Goal: Task Accomplishment & Management: Manage account settings

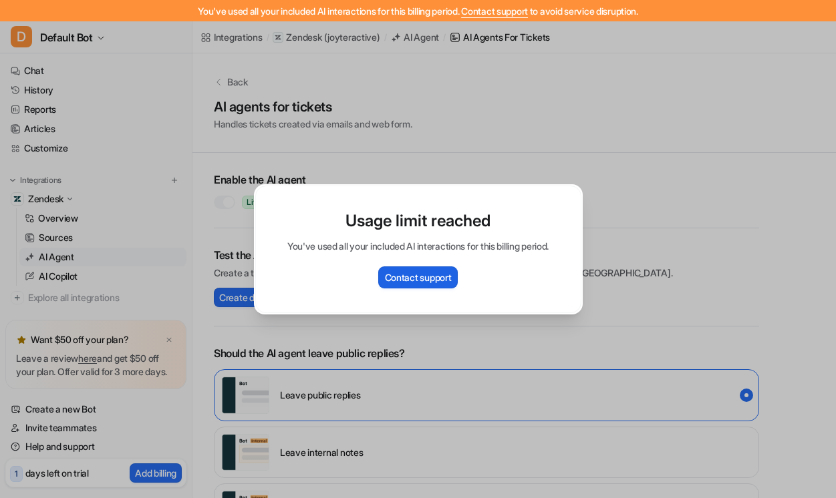
click at [405, 271] on button "Contact support" at bounding box center [418, 278] width 80 height 22
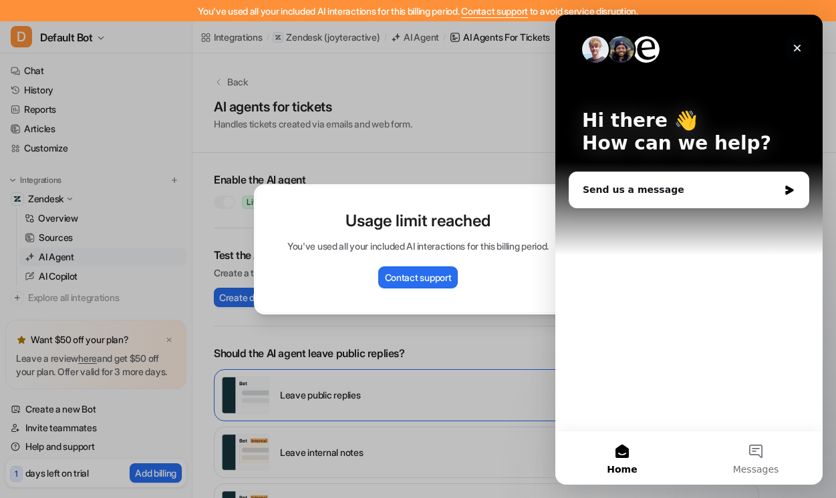
click at [799, 47] on icon "Close" at bounding box center [797, 48] width 11 height 11
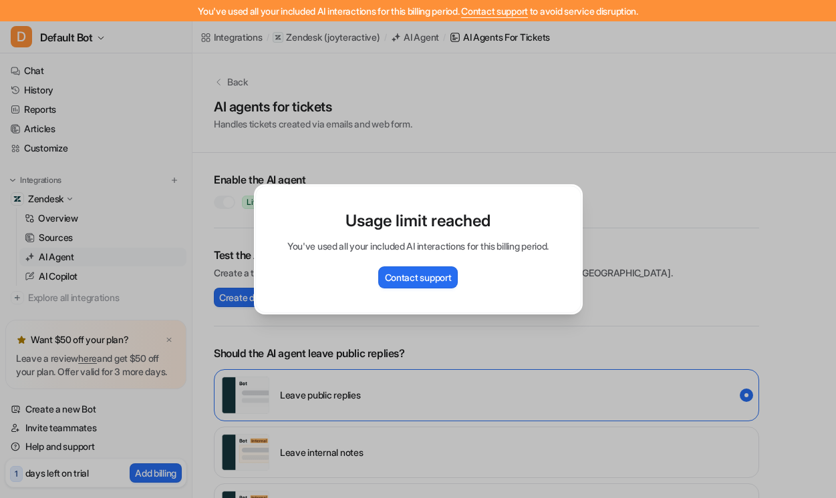
click at [554, 144] on div "Usage limit reached You've used all your included AI interactions for this bill…" at bounding box center [418, 249] width 350 height 498
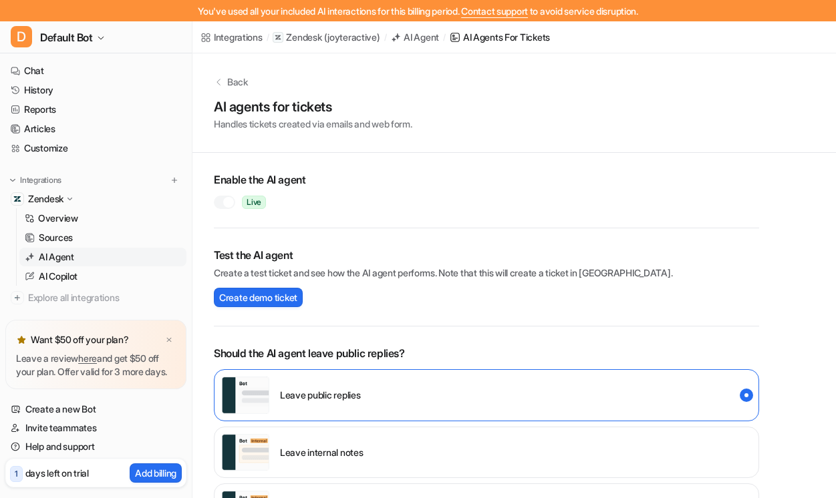
click at [394, 442] on div "Leave internal notes" at bounding box center [486, 453] width 545 height 52
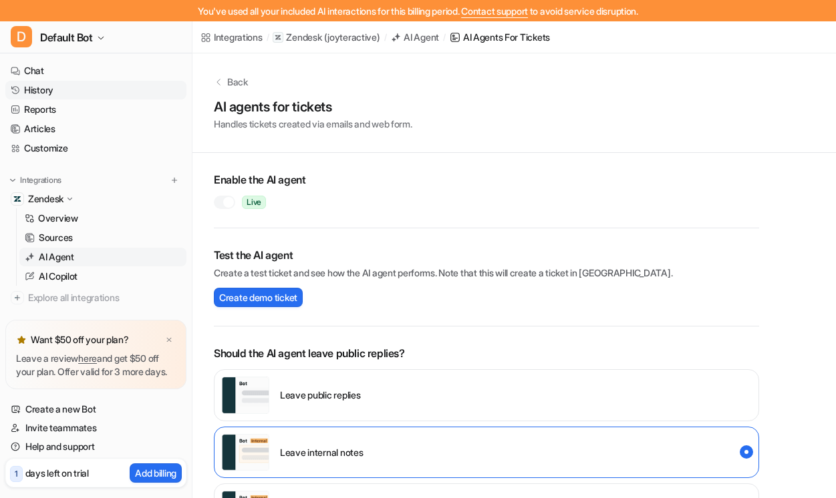
click at [58, 86] on link "History" at bounding box center [95, 90] width 181 height 19
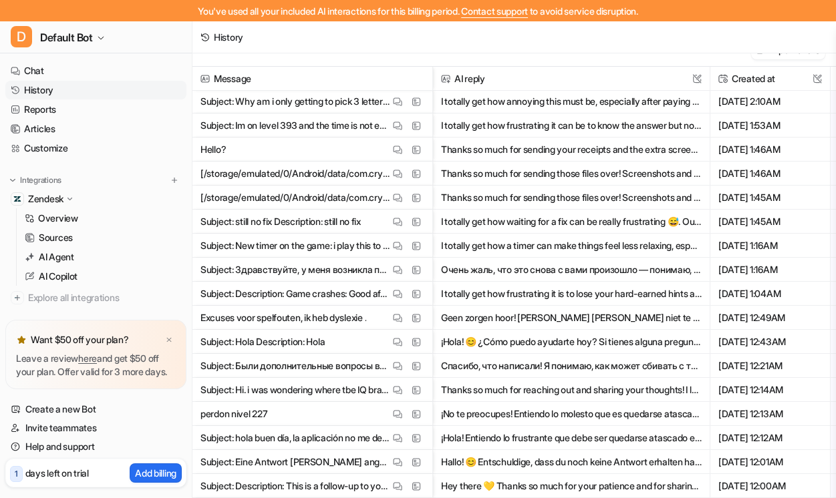
scroll to position [19, 0]
click at [36, 110] on link "Reports" at bounding box center [95, 109] width 181 height 19
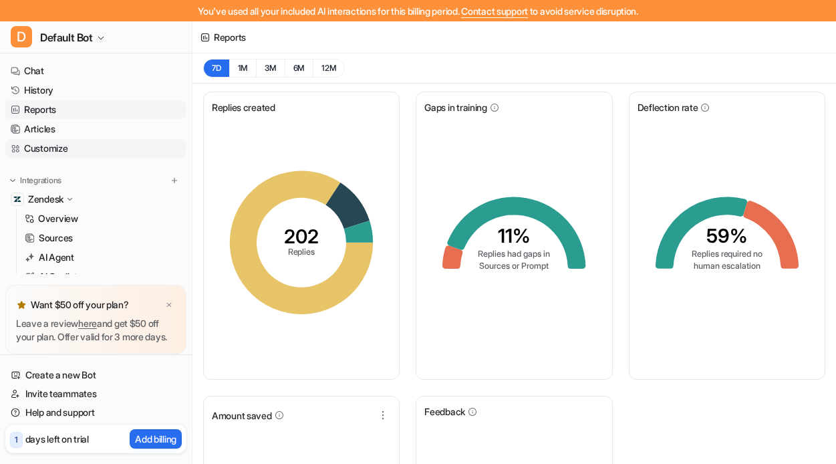
click at [53, 153] on link "Customize" at bounding box center [95, 148] width 181 height 19
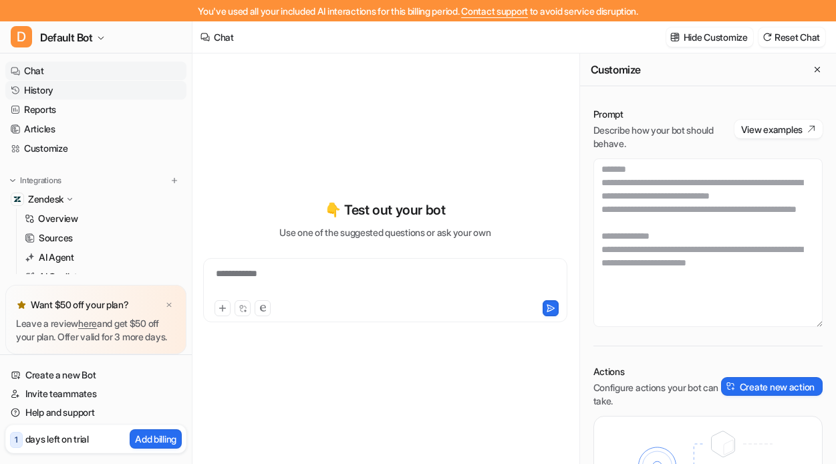
click at [43, 94] on link "History" at bounding box center [95, 90] width 181 height 19
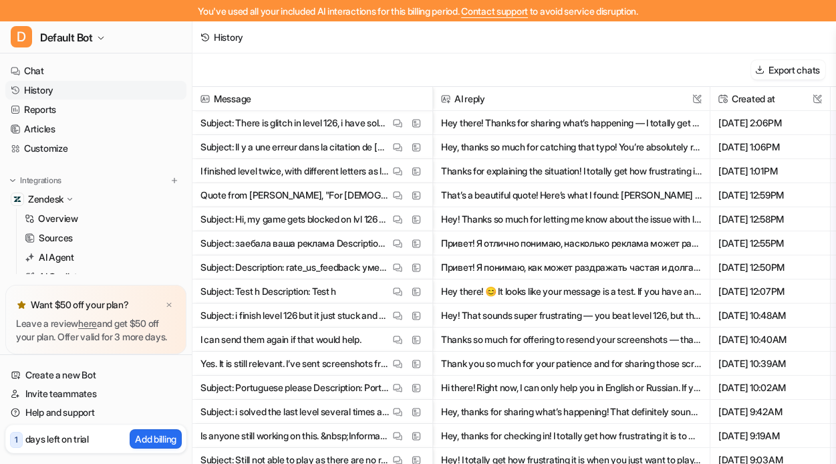
click at [511, 123] on button "Hey there! Thanks for sharing what’s happening — I totally get how annoying it …" at bounding box center [571, 123] width 261 height 24
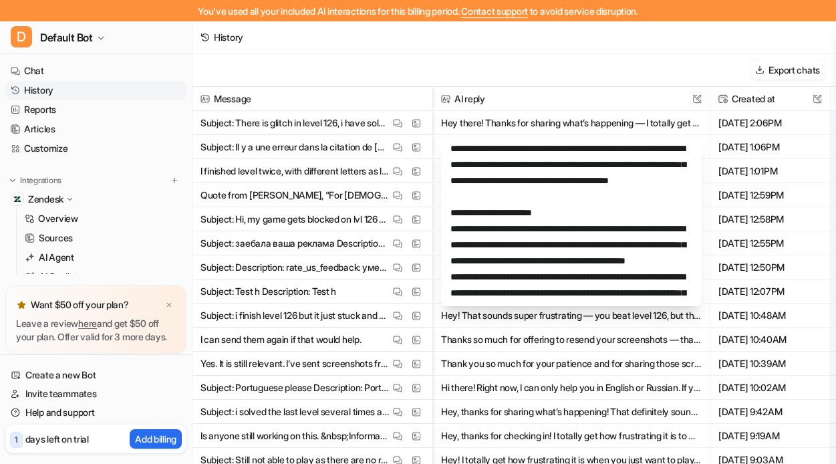
click at [519, 97] on span "AI reply This field cannot be modified" at bounding box center [571, 99] width 266 height 24
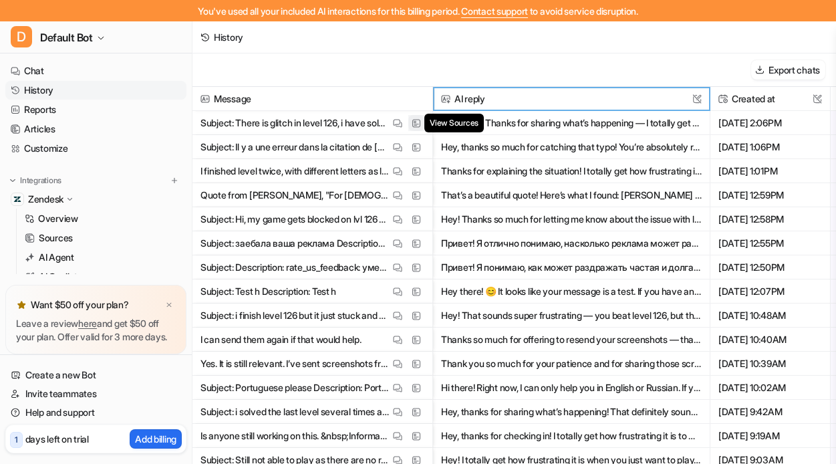
click at [418, 122] on img at bounding box center [416, 123] width 9 height 10
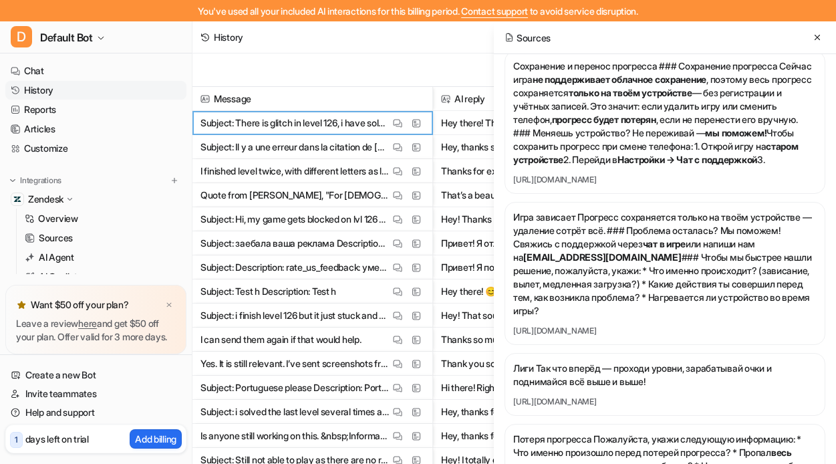
scroll to position [3046, 0]
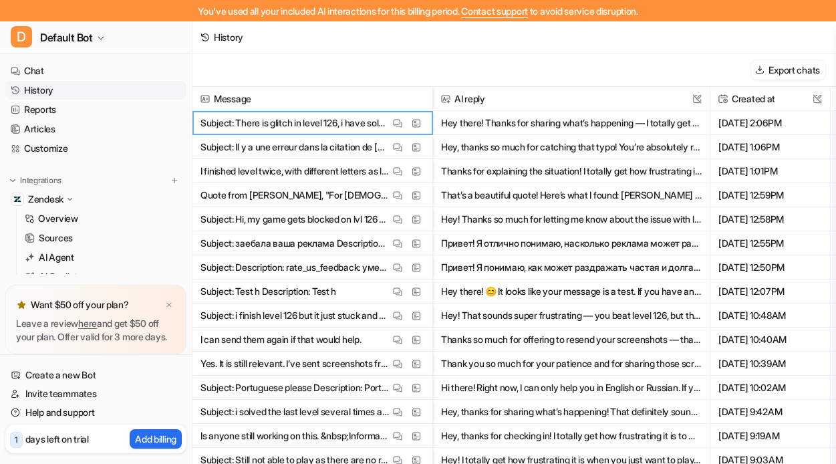
click at [414, 155] on span "Subject: Il y a une erreur dans la citation de [PERSON_NAME] Les souhaits maudi…" at bounding box center [312, 147] width 229 height 24
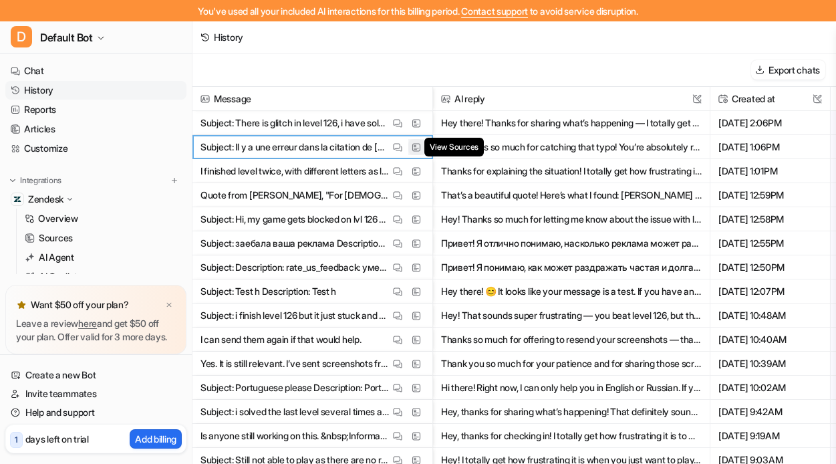
click at [413, 146] on img at bounding box center [416, 147] width 9 height 10
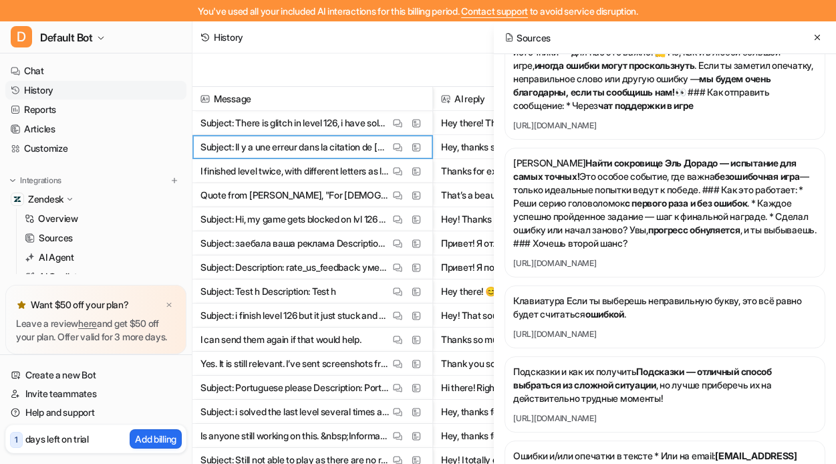
scroll to position [158, 0]
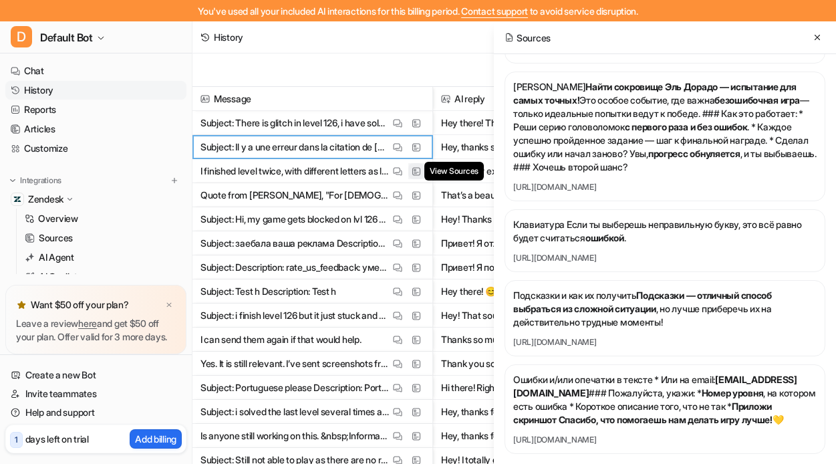
click at [418, 172] on img at bounding box center [416, 171] width 9 height 10
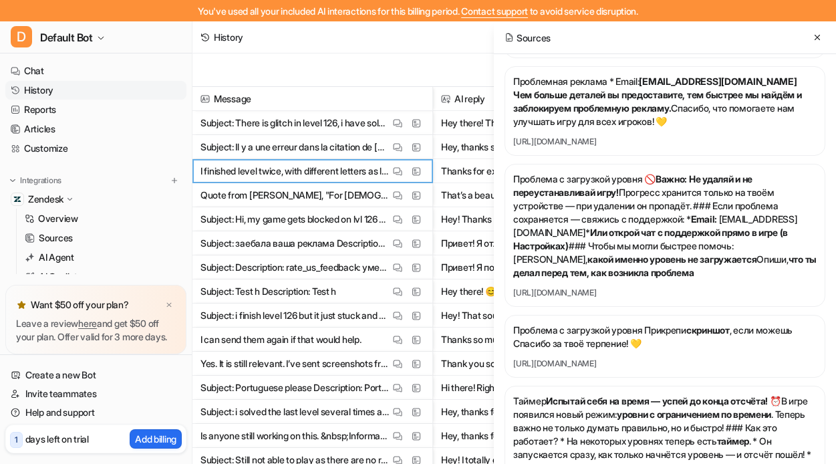
scroll to position [223, 0]
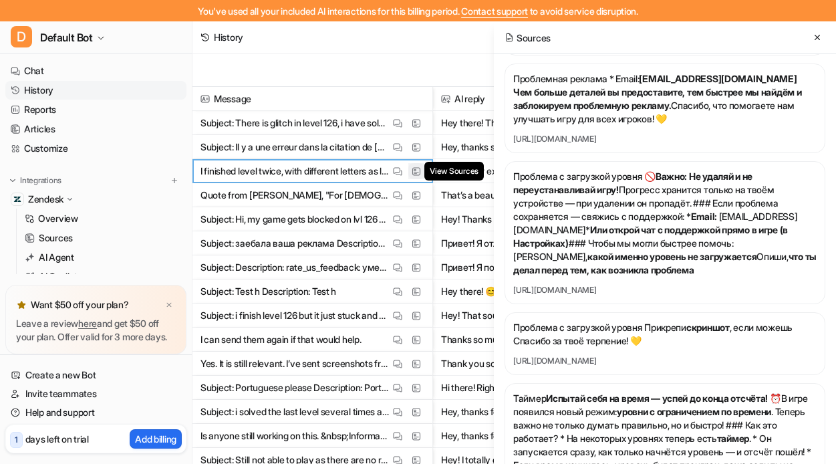
click at [416, 170] on img at bounding box center [416, 171] width 9 height 10
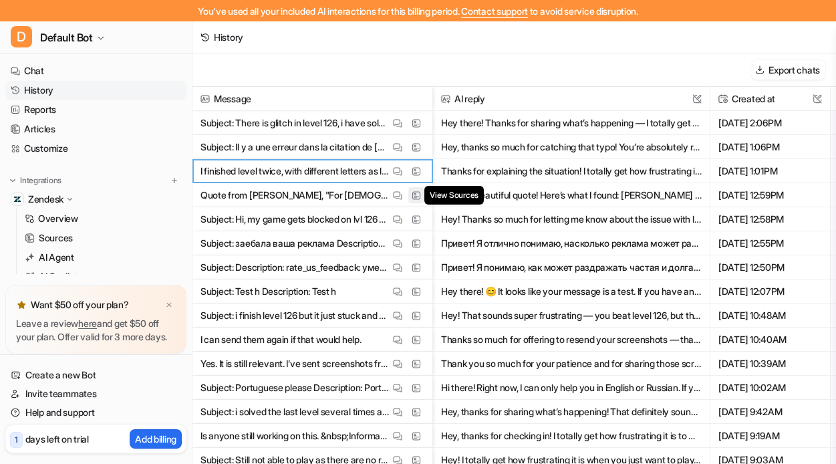
click at [418, 201] on button "View Sources" at bounding box center [416, 195] width 16 height 16
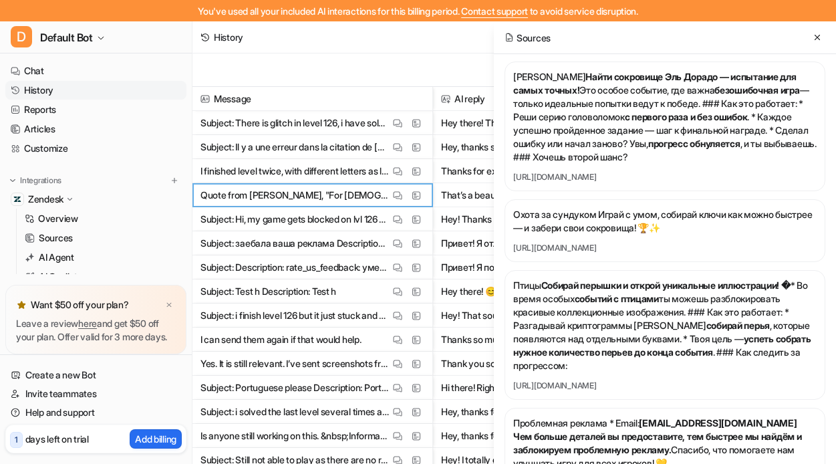
scroll to position [699, 0]
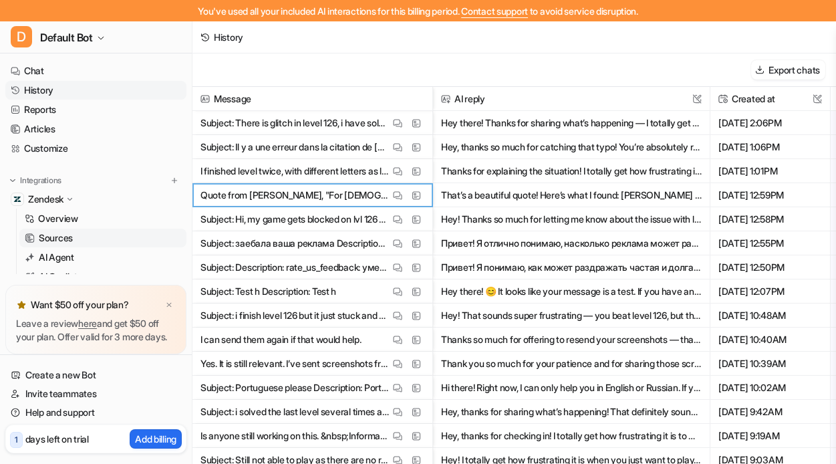
click at [78, 238] on link "Sources" at bounding box center [102, 238] width 167 height 19
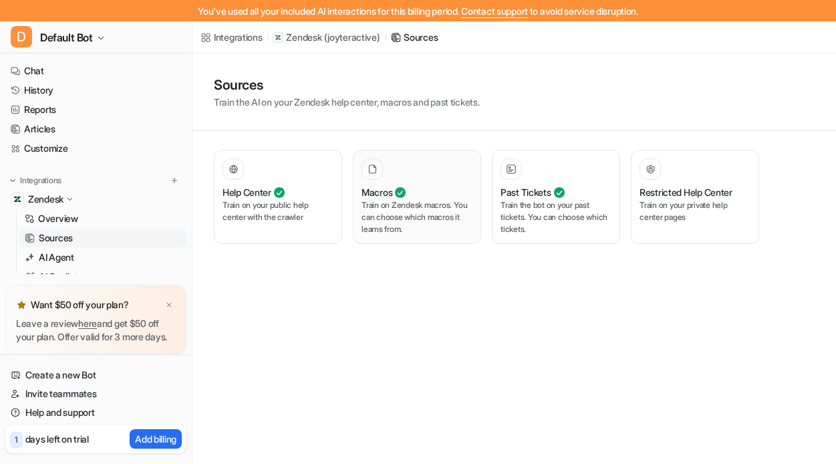
click at [434, 174] on div at bounding box center [416, 168] width 111 height 21
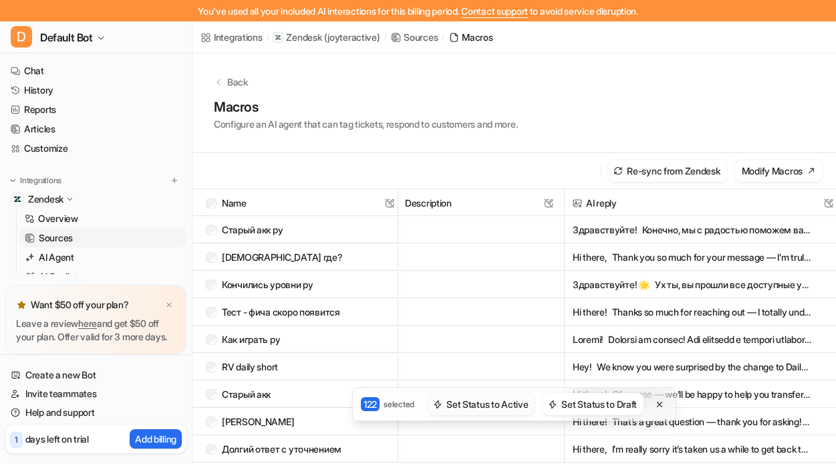
click at [496, 407] on button "Set Status to Active" at bounding box center [481, 404] width 107 height 22
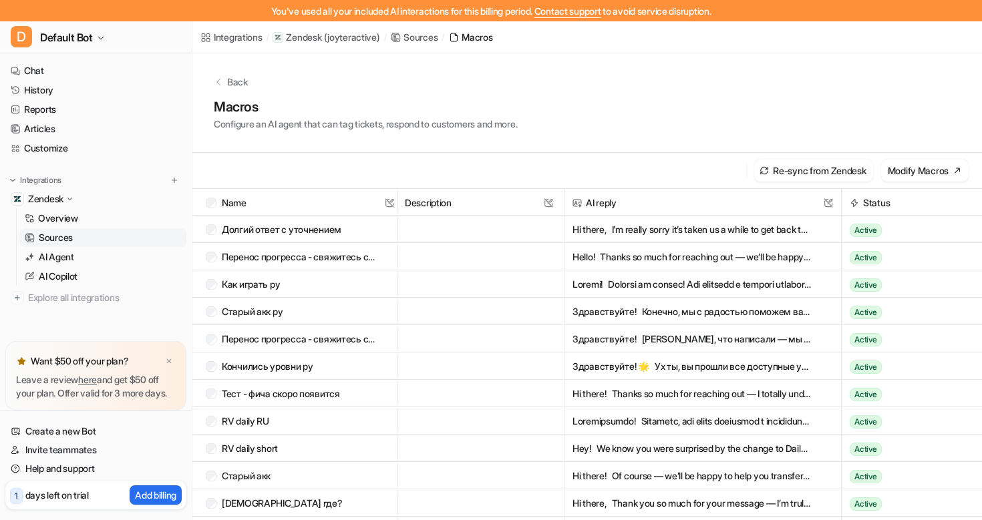
click at [218, 84] on icon at bounding box center [218, 82] width 9 height 9
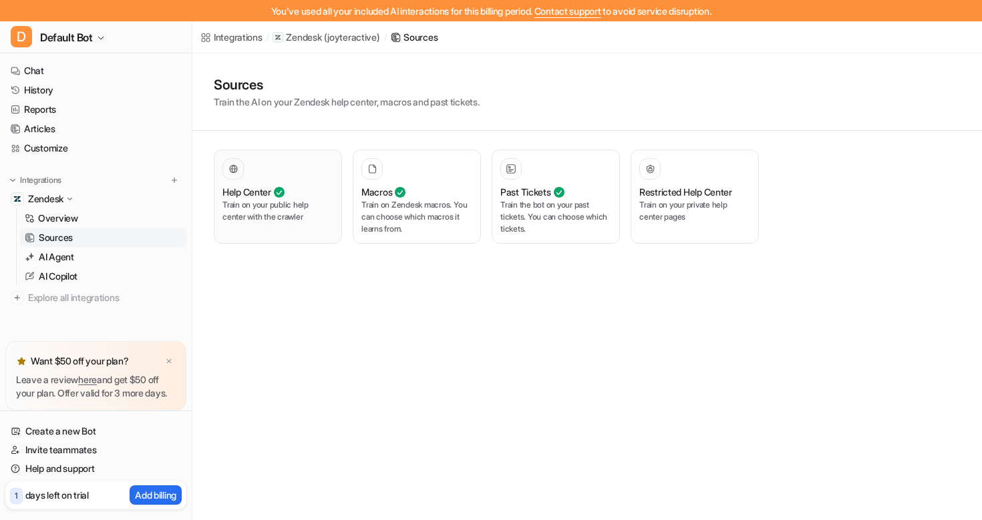
click at [290, 179] on div at bounding box center [277, 168] width 111 height 21
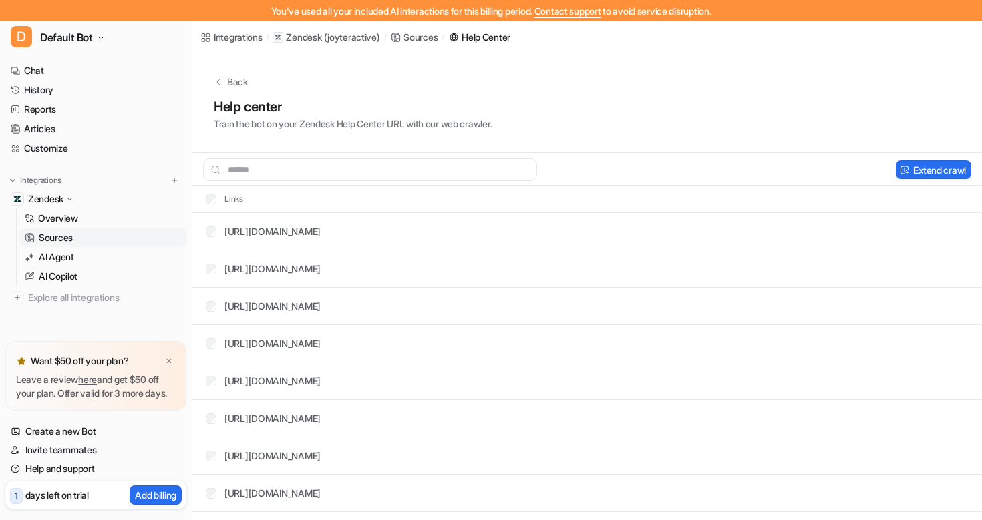
click at [262, 170] on input "text" at bounding box center [370, 169] width 334 height 23
click at [54, 39] on span "Default Bot" at bounding box center [66, 37] width 53 height 19
click at [57, 122] on link "Settings" at bounding box center [107, 123] width 184 height 22
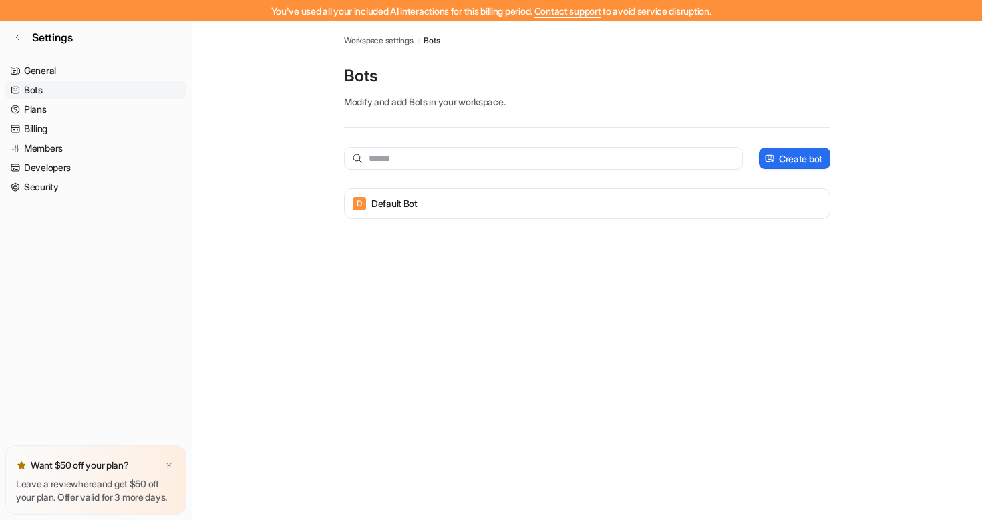
click at [57, 122] on link "Billing" at bounding box center [95, 129] width 181 height 19
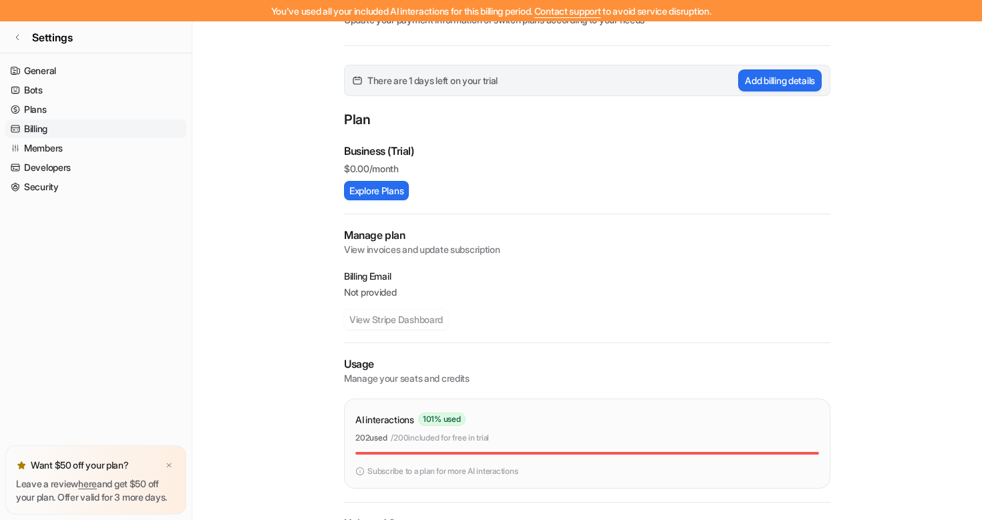
scroll to position [163, 0]
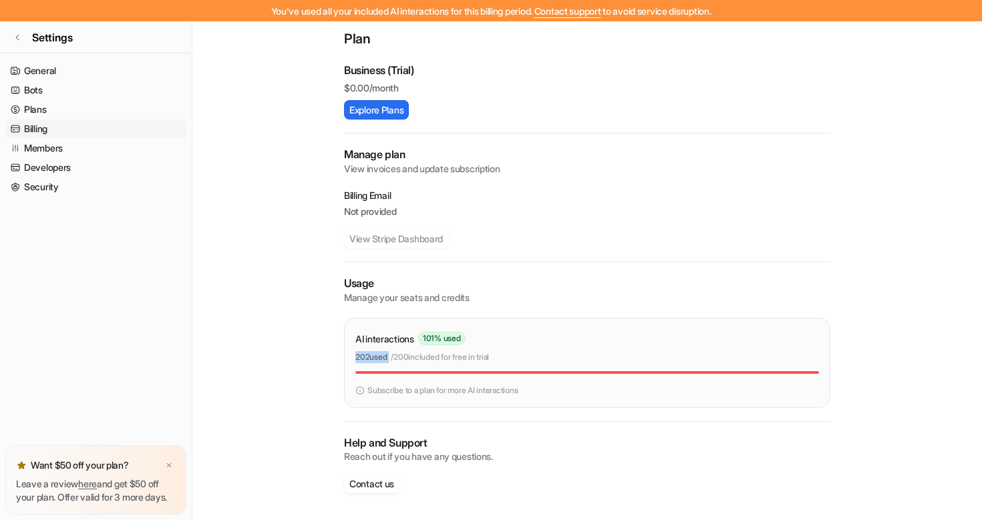
drag, startPoint x: 355, startPoint y: 357, endPoint x: 392, endPoint y: 357, distance: 37.4
click at [392, 357] on div "202 used / 200 included for free in trial" at bounding box center [587, 357] width 464 height 12
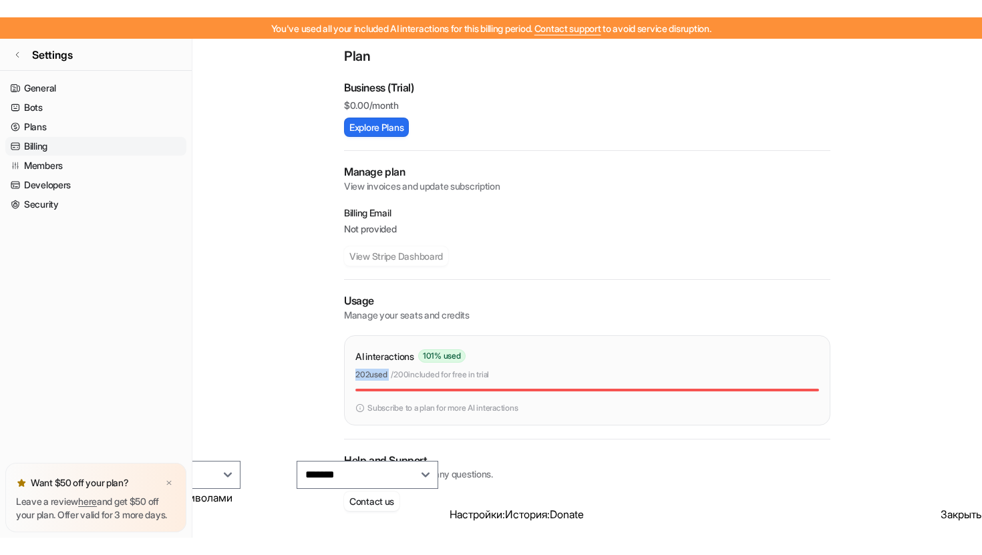
scroll to position [128, 0]
